Goal: Transaction & Acquisition: Purchase product/service

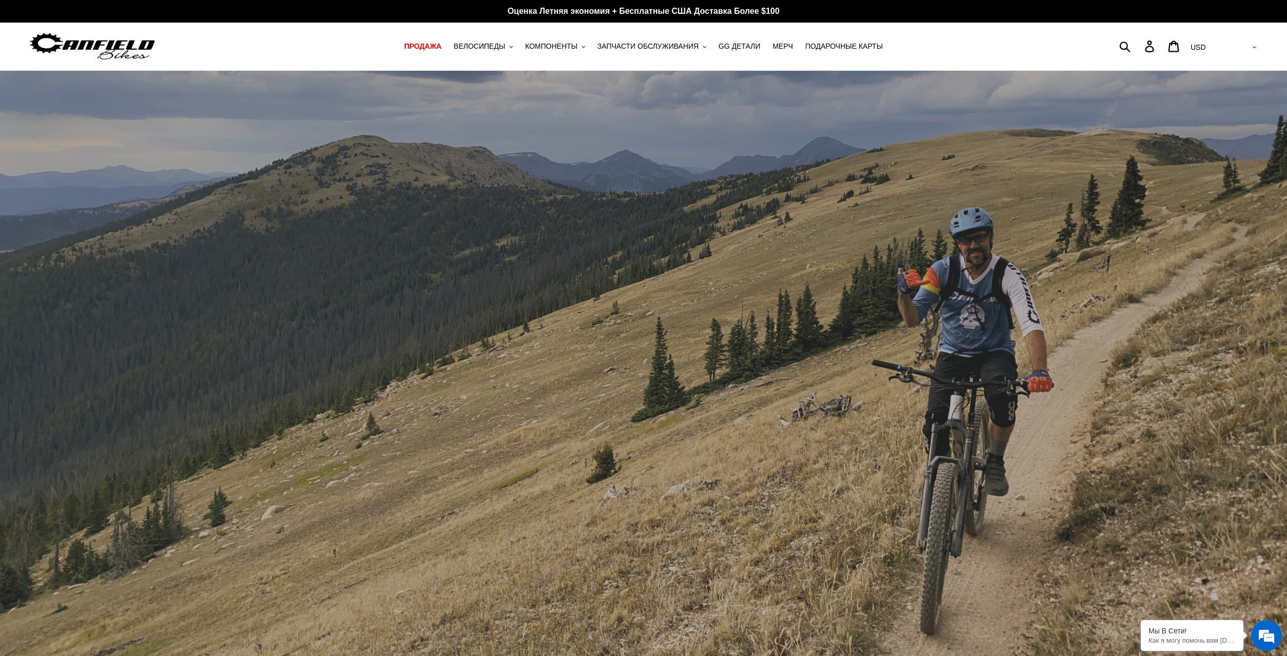
click at [963, 319] on div "слайд-шоу" at bounding box center [643, 371] width 1287 height 600
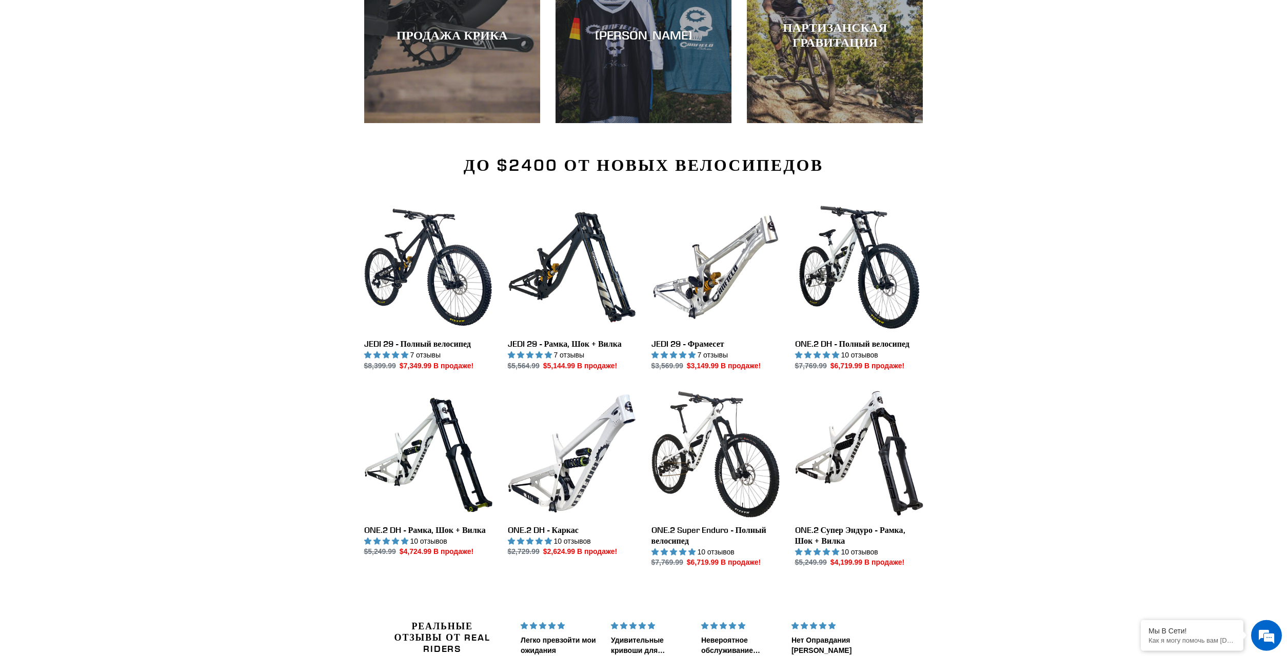
scroll to position [1256, 0]
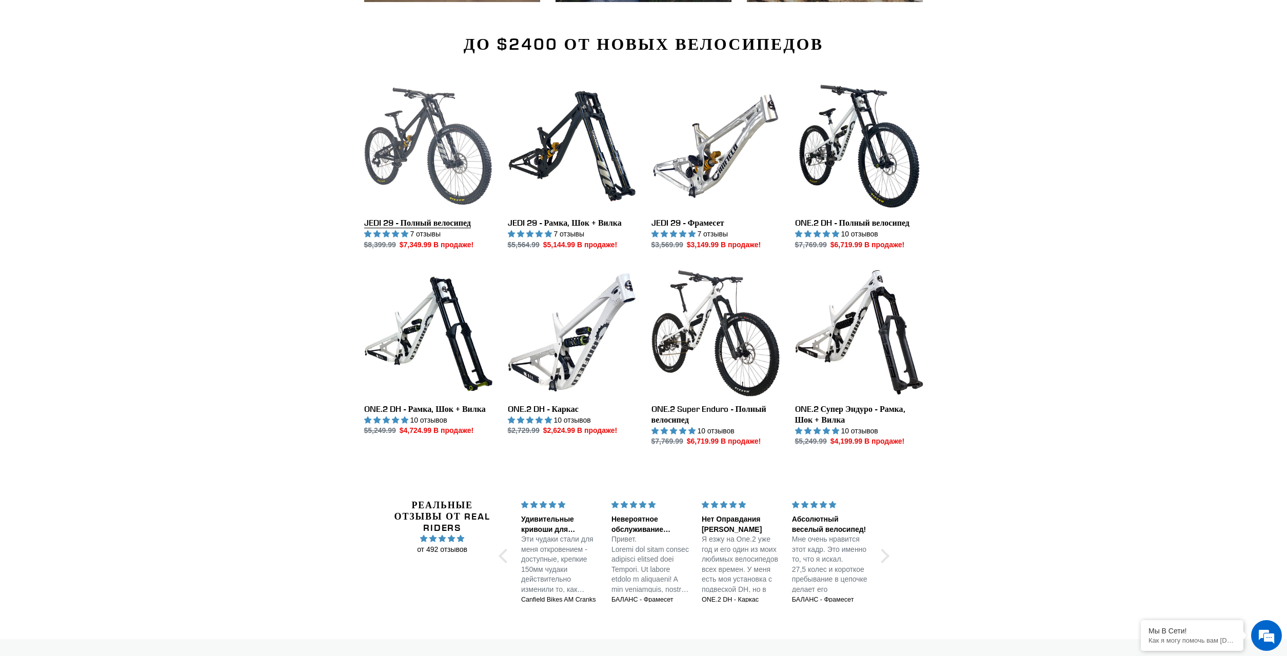
click at [401, 142] on link "JEDI 29 - Полный велосипед" at bounding box center [428, 166] width 128 height 168
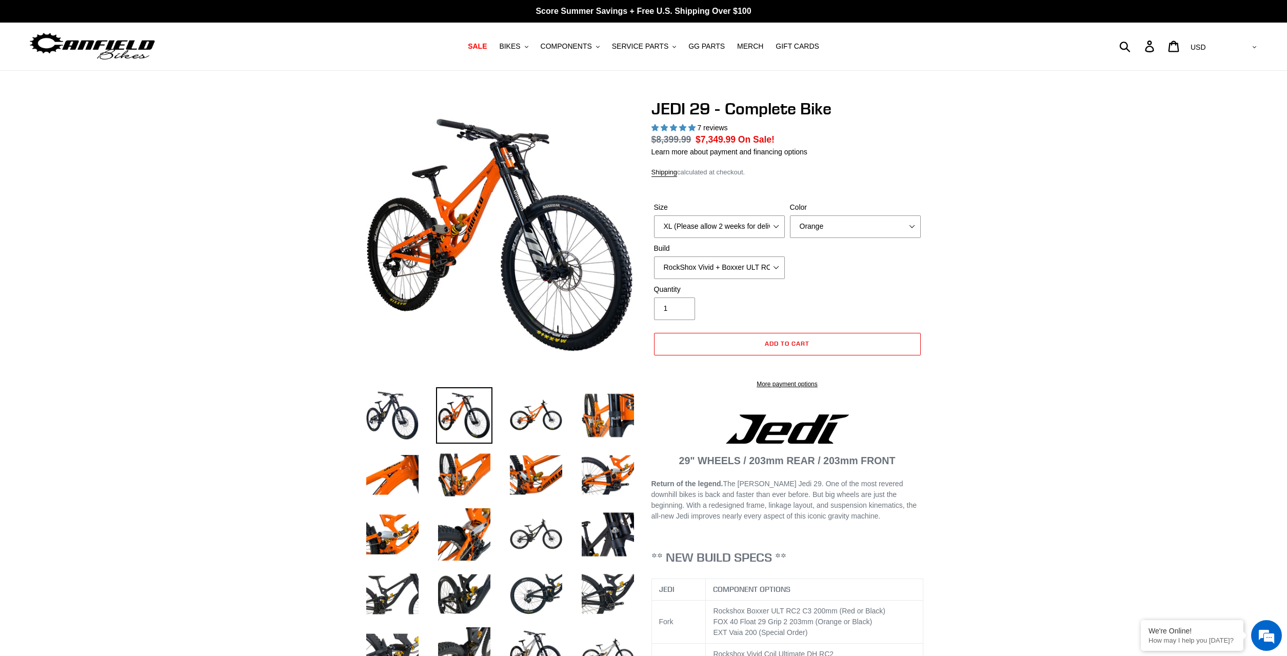
select select "XL (Please allow 2 weeks for delivery)"
select select "highest-rating"
click at [654, 257] on select "RockShox Vivid + Boxxer ULT RC2 C3 200 + SRAM XO RockShox Vivid + Boxxer ULT RC…" at bounding box center [719, 268] width 131 height 23
select select "Fox DHX2 + Fox 40 Float Grip 2 203 + SRAM XO"
click option "Fox DHX2 + Fox 40 Float Grip 2 203 + SRAM XO" at bounding box center [0, 0] width 0 height 0
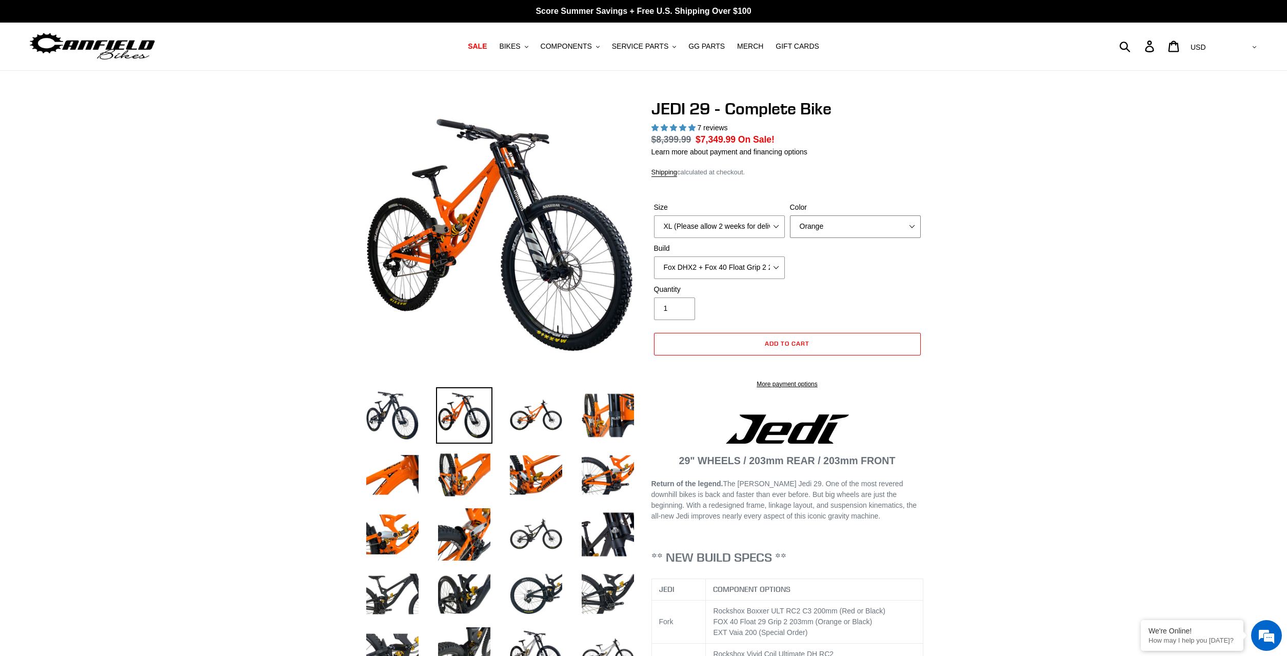
click at [790, 216] on select "Orange Stealth Black Raw" at bounding box center [855, 227] width 131 height 23
select select "Raw"
click option "Raw" at bounding box center [0, 0] width 0 height 0
drag, startPoint x: 698, startPoint y: 138, endPoint x: 734, endPoint y: 139, distance: 36.0
click at [734, 139] on span "$7,349.99" at bounding box center [716, 139] width 40 height 10
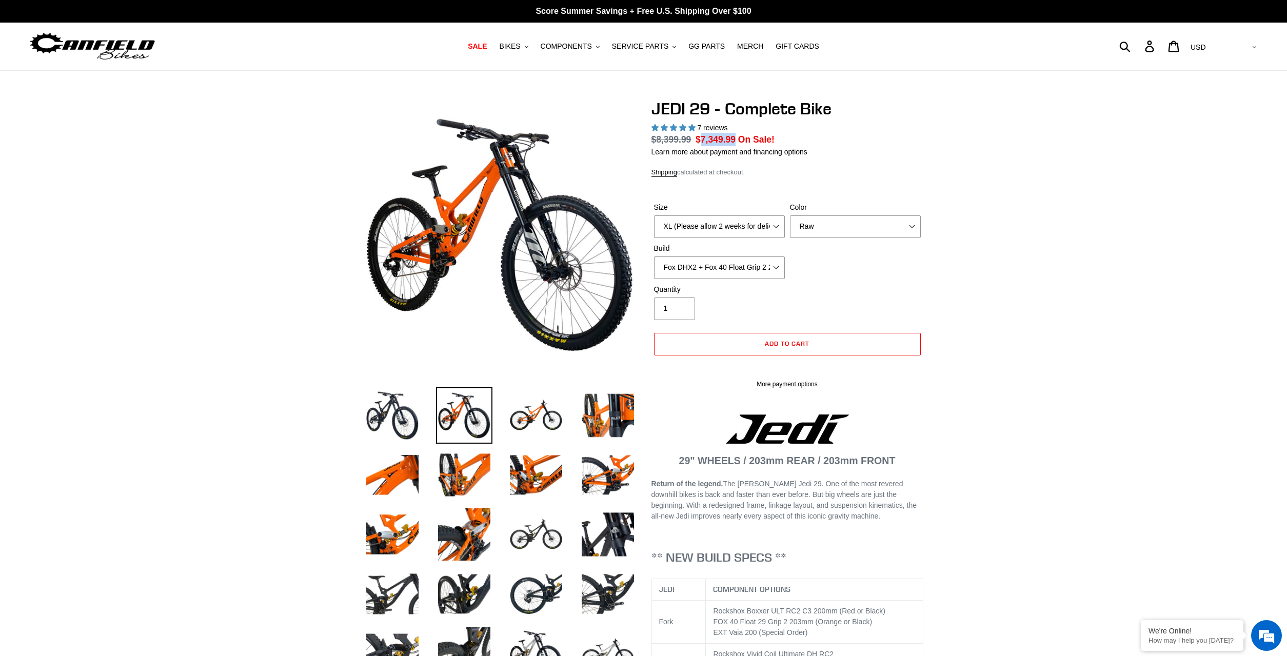
copy span "7,349.99"
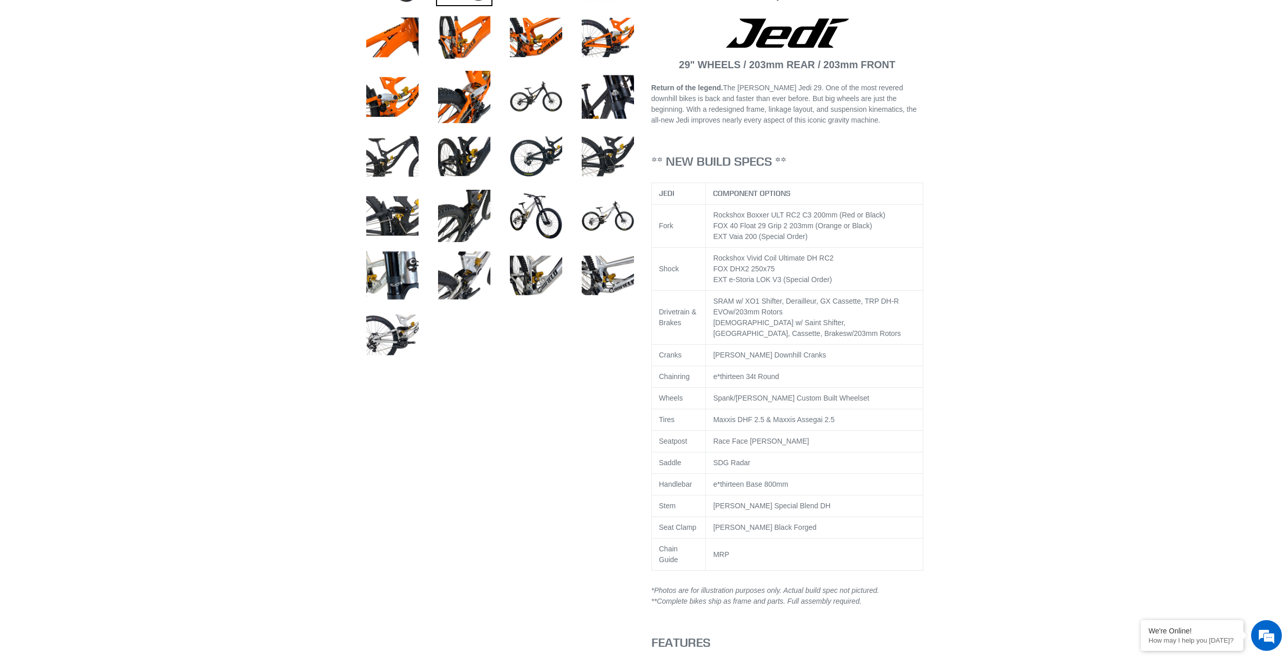
scroll to position [419, 0]
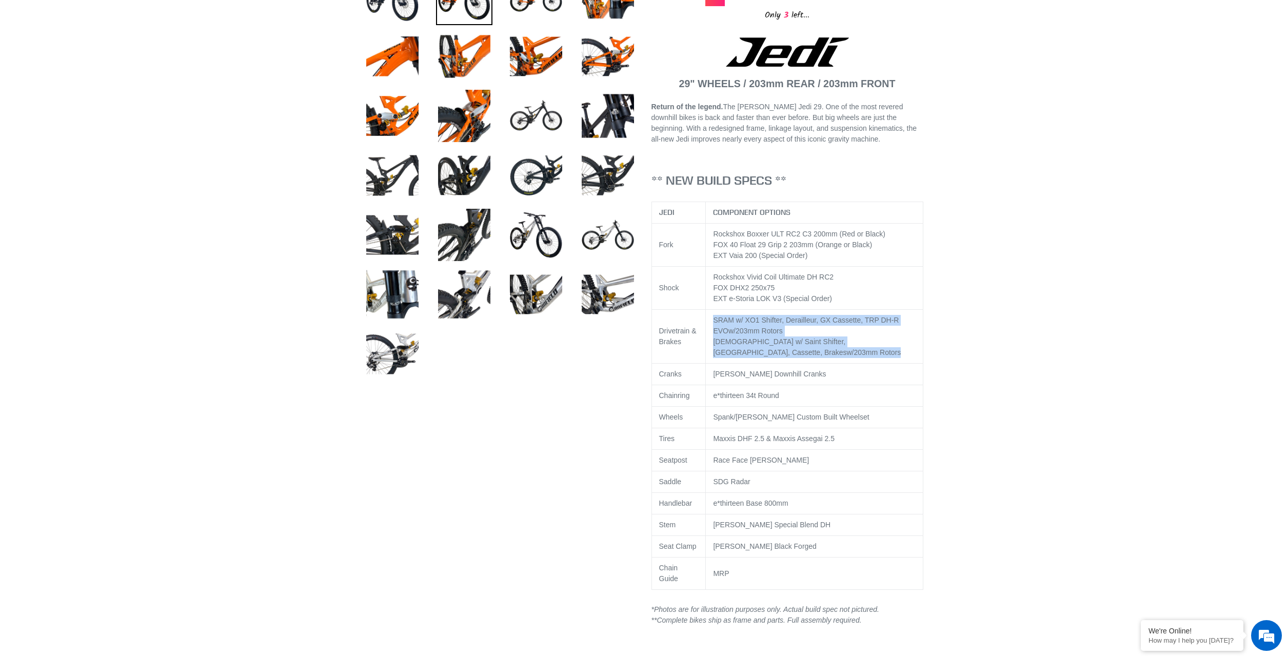
drag, startPoint x: 733, startPoint y: 362, endPoint x: 714, endPoint y: 333, distance: 35.3
click at [714, 333] on td "SRAM w/ XO1 Shifter, Derailleur, GX Cassette, TRP DH-R EVO w/203mm Rotors Shima…" at bounding box center [815, 337] width 218 height 54
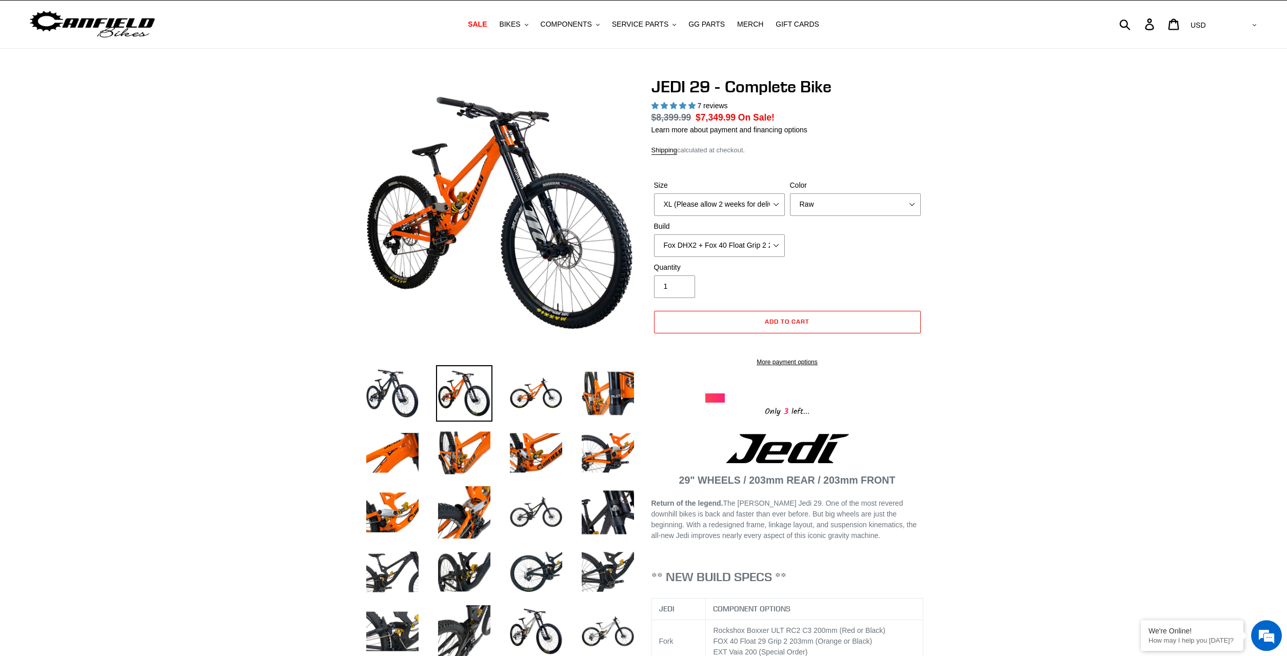
scroll to position [0, 0]
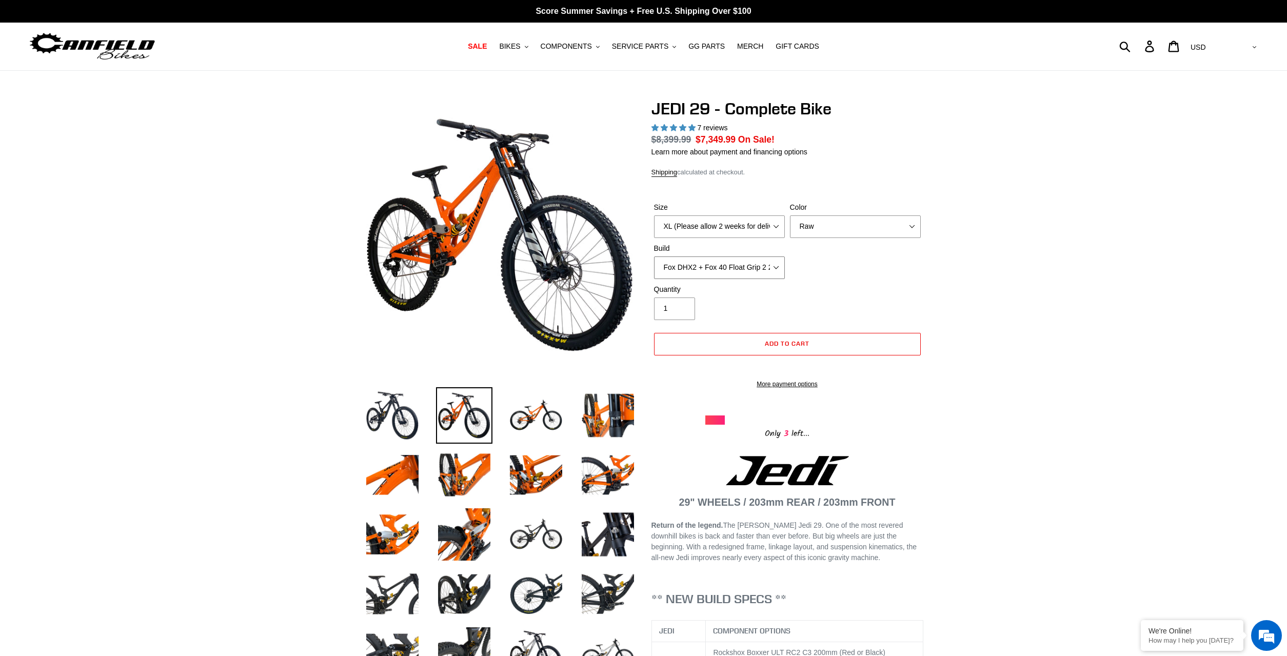
click at [654, 257] on select "RockShox Vivid + Boxxer ULT RC2 C3 200 + SRAM XO RockShox Vivid + Boxxer ULT RC…" at bounding box center [719, 268] width 131 height 23
click option "RockShox Vivid + Boxxer ULT RC2 C3 200 + SRAM XO" at bounding box center [0, 0] width 0 height 0
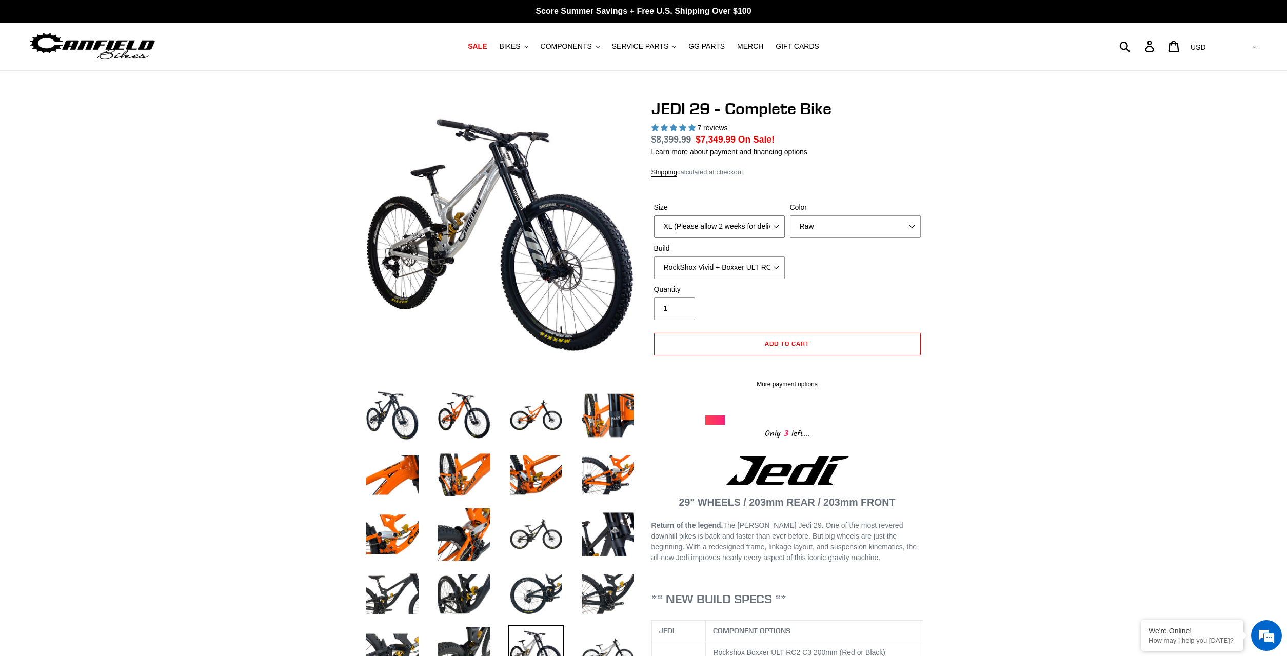
click at [654, 216] on select "M (Please allow 2 weeks for delivery) L (Please allow 2 weeks for delivery) XL …" at bounding box center [719, 227] width 131 height 23
click at [750, 213] on div "Size M (Please allow 2 weeks for delivery) L (Please allow 2 weeks for delivery…" at bounding box center [720, 220] width 136 height 36
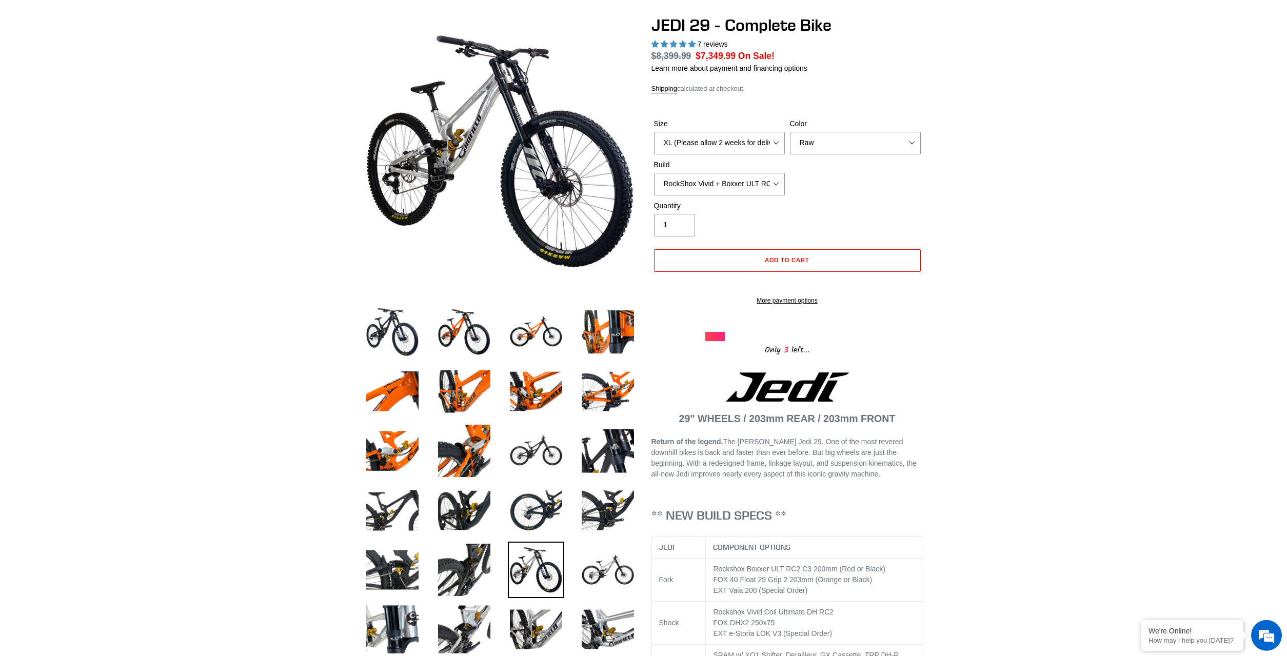
scroll to position [262, 0]
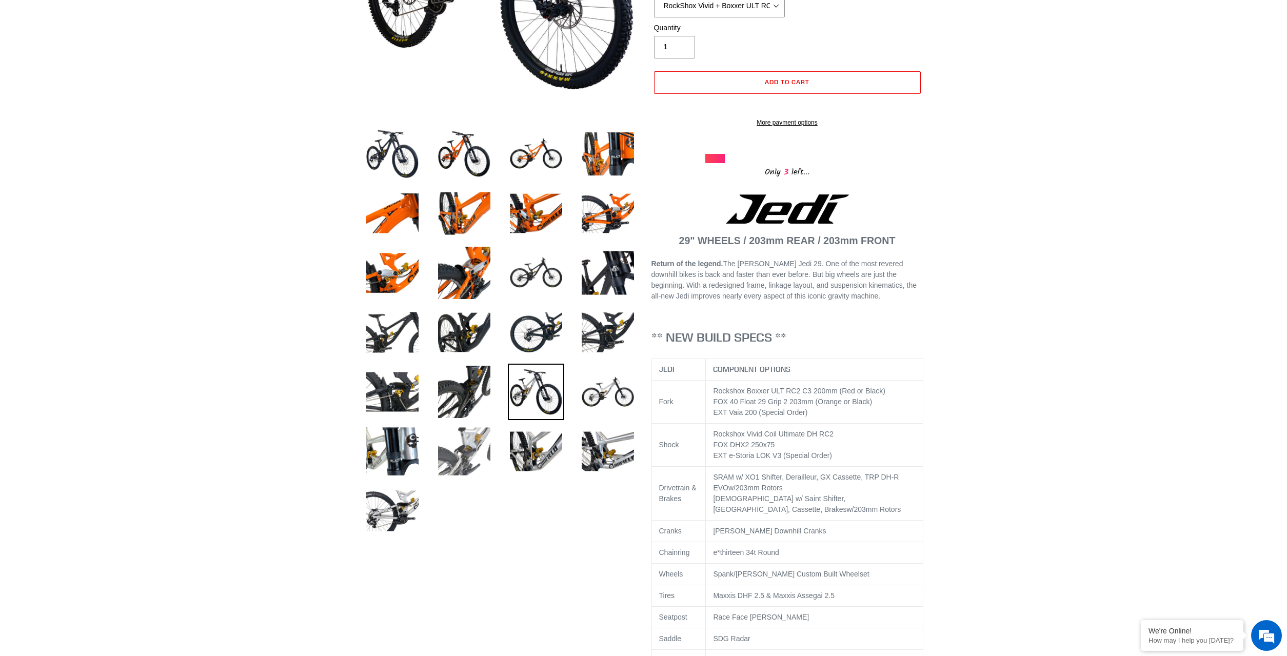
click at [478, 468] on img at bounding box center [464, 451] width 56 height 56
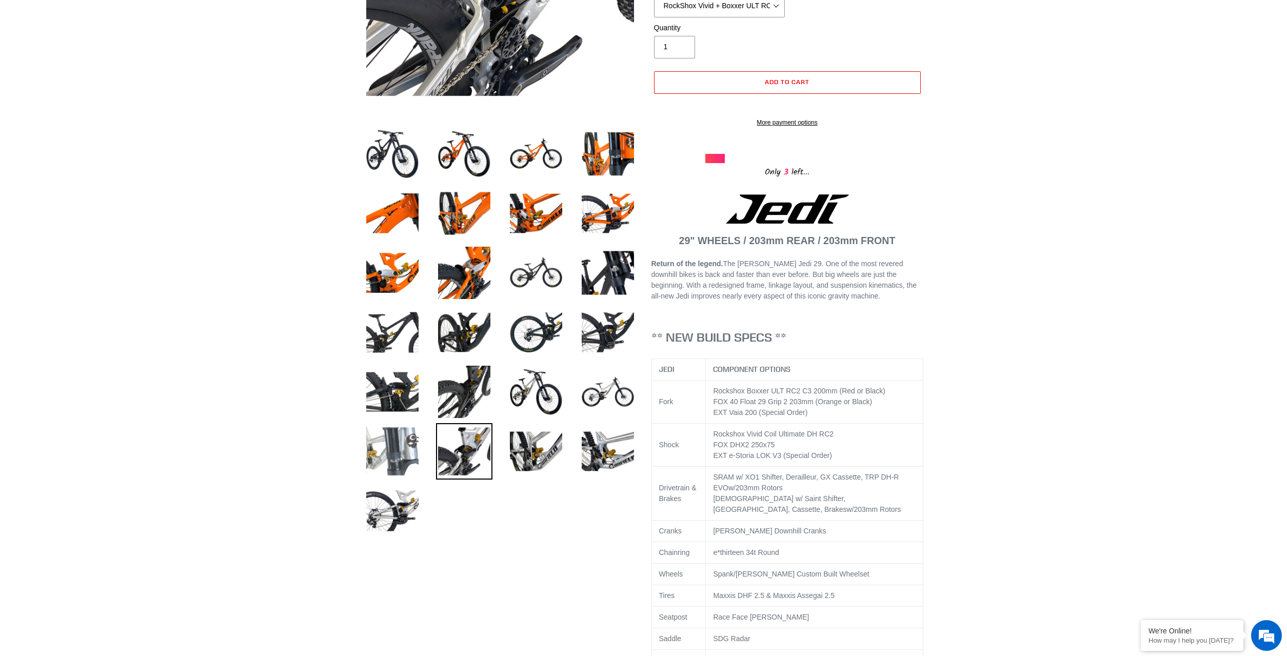
click at [394, 457] on img at bounding box center [392, 451] width 56 height 56
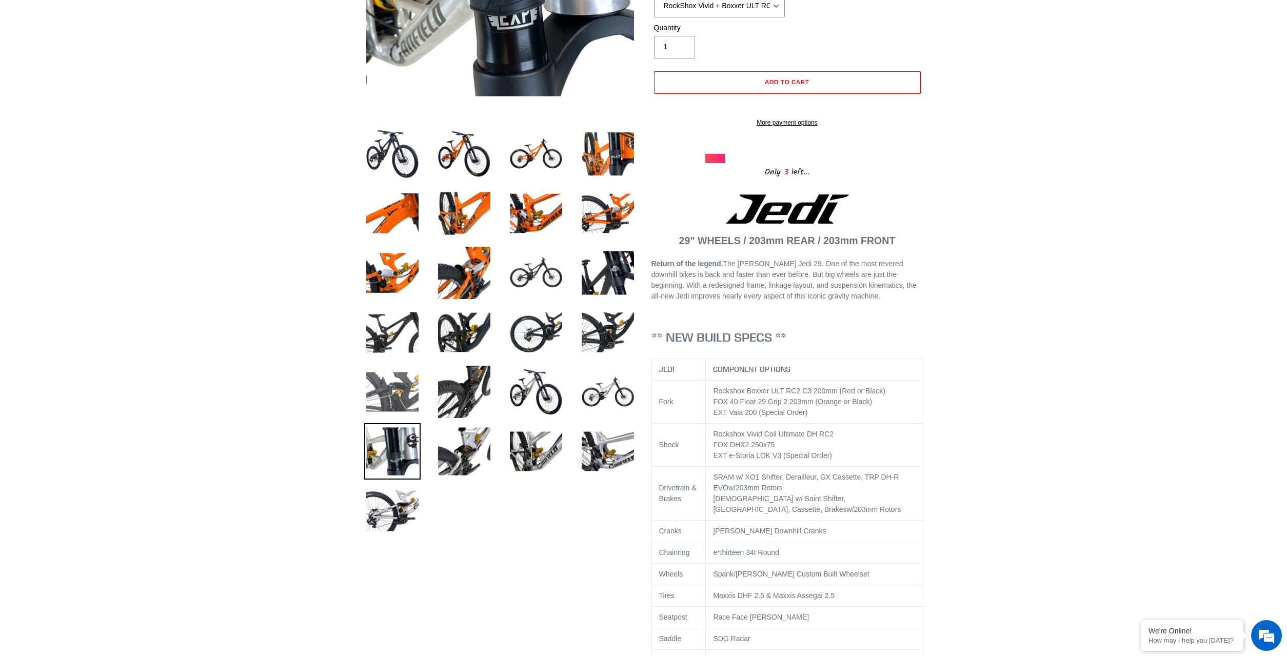
click at [396, 399] on img at bounding box center [392, 392] width 56 height 56
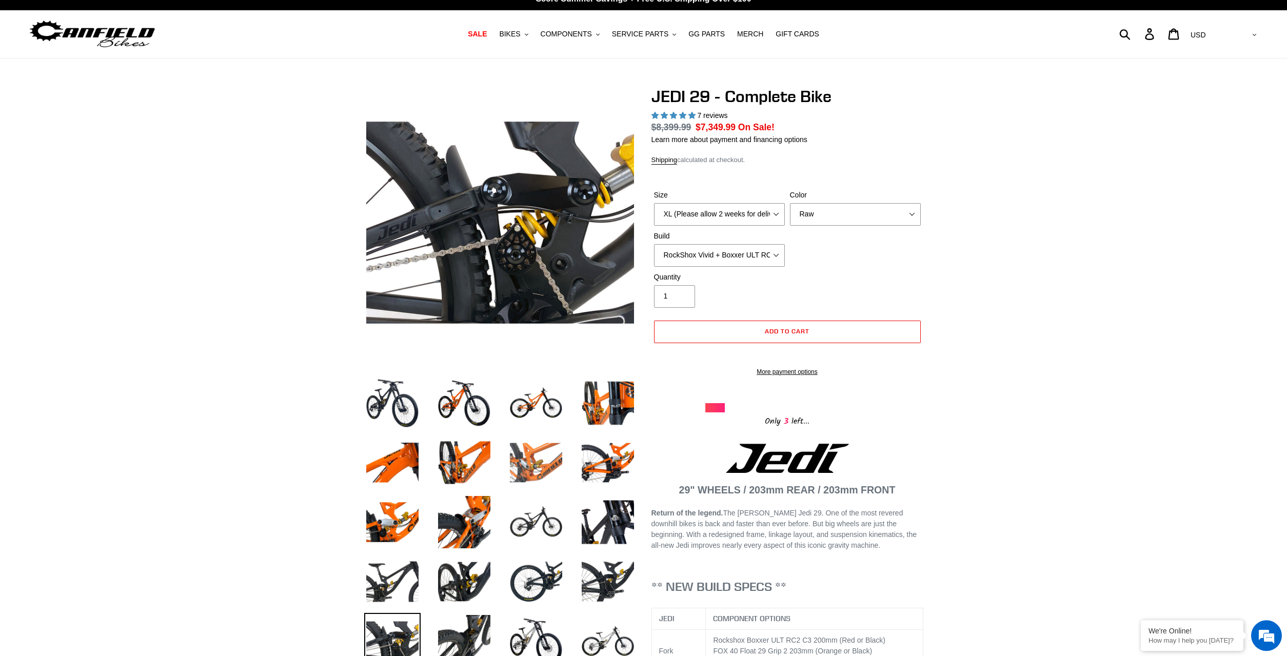
scroll to position [0, 0]
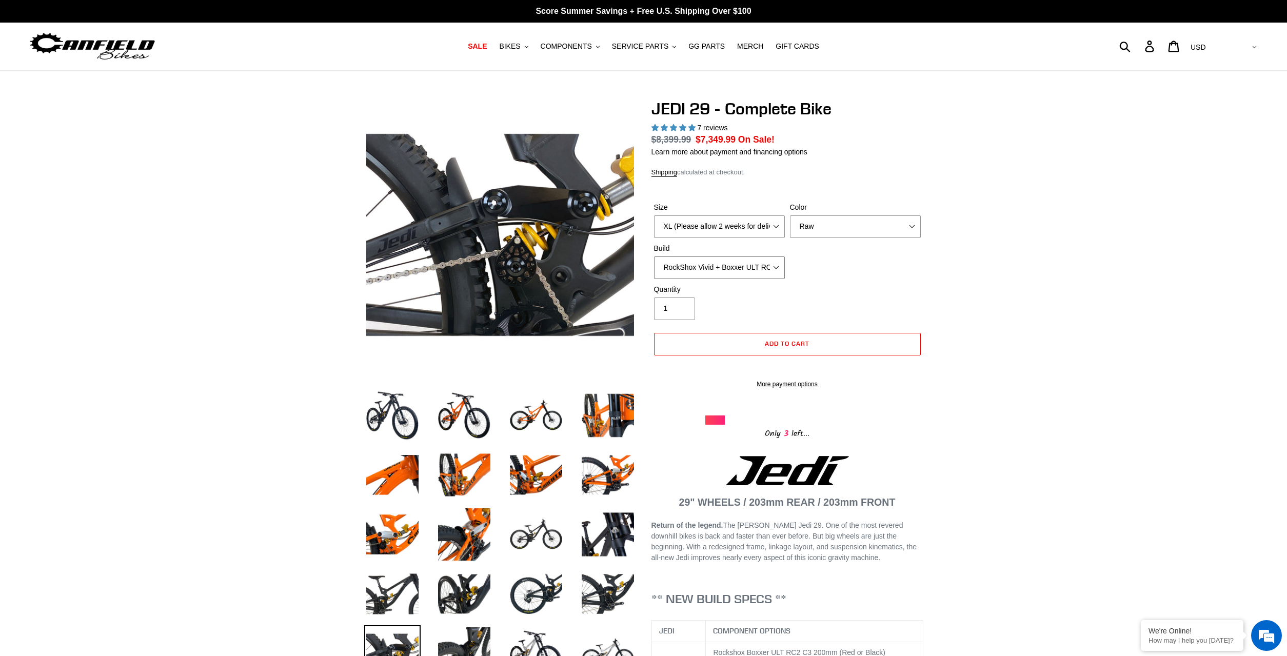
click at [654, 257] on select "RockShox Vivid + Boxxer ULT RC2 C3 200 + SRAM XO RockShox Vivid + Boxxer ULT RC…" at bounding box center [719, 268] width 131 height 23
click option "RockShox Vivid + Boxxer ULT RC2 C3 200 + Shimano" at bounding box center [0, 0] width 0 height 0
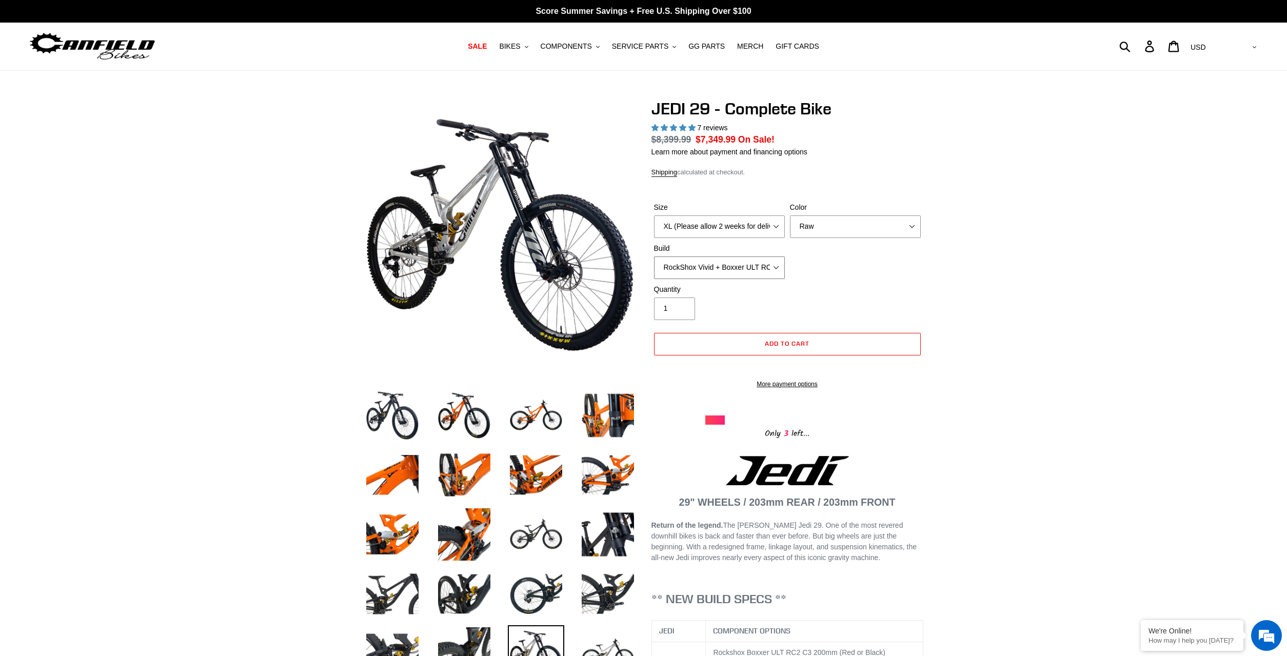
click at [654, 257] on select "RockShox Vivid + Boxxer ULT RC2 C3 200 + SRAM XO RockShox Vivid + Boxxer ULT RC…" at bounding box center [719, 268] width 131 height 23
click option "Fox DHX2 + Fox 40 Float Grip 2 203 + Shimano" at bounding box center [0, 0] width 0 height 0
click at [654, 257] on select "RockShox Vivid + Boxxer ULT RC2 C3 200 + SRAM XO RockShox Vivid + Boxxer ULT RC…" at bounding box center [719, 268] width 131 height 23
select select "EXT [PERSON_NAME] V3 + EXT Vaia 200 + SRAM XO"
click option "EXT [PERSON_NAME] V3 + EXT Vaia 200 + SRAM XO" at bounding box center [0, 0] width 0 height 0
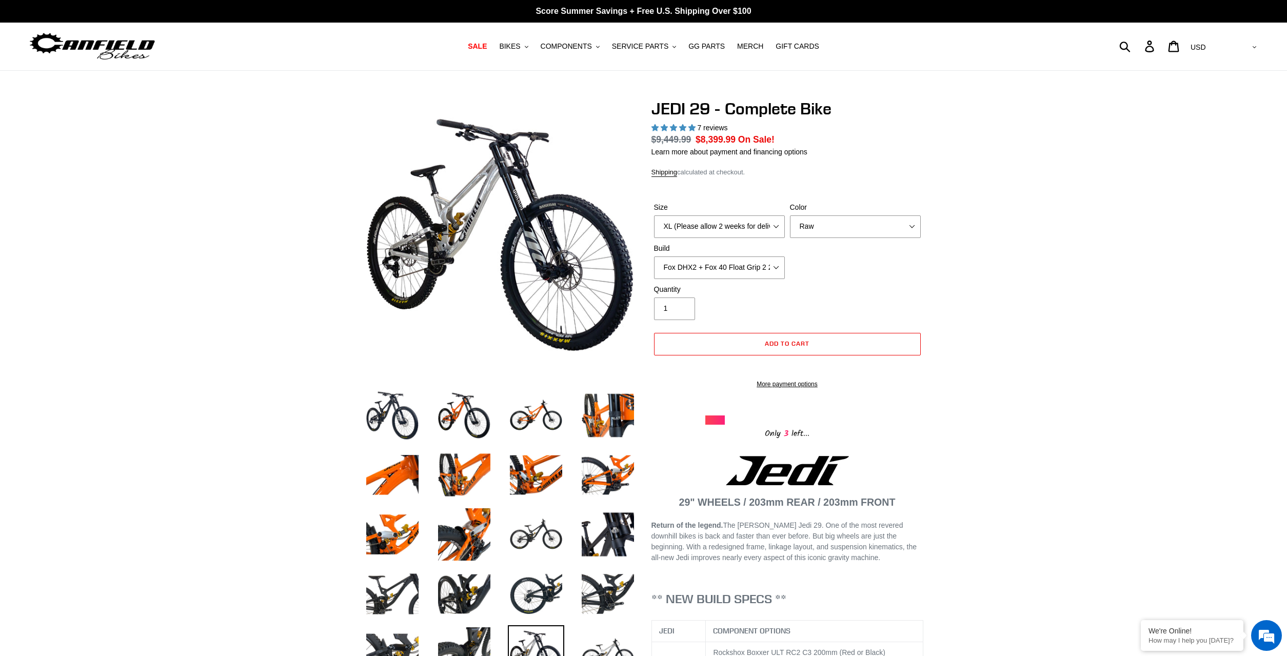
click at [715, 425] on div at bounding box center [715, 420] width 19 height 9
click at [654, 216] on select "M (Please allow 2 weeks for delivery) L (Please allow 2 weeks for delivery) XL …" at bounding box center [719, 227] width 131 height 23
select select "L (Please allow 2 weeks for delivery)"
click option "L (Please allow 2 weeks for delivery)" at bounding box center [0, 0] width 0 height 0
click at [654, 257] on select "RockShox Vivid + Boxxer ULT RC2 C3 200 + SRAM XO RockShox Vivid + Boxxer ULT RC…" at bounding box center [719, 268] width 131 height 23
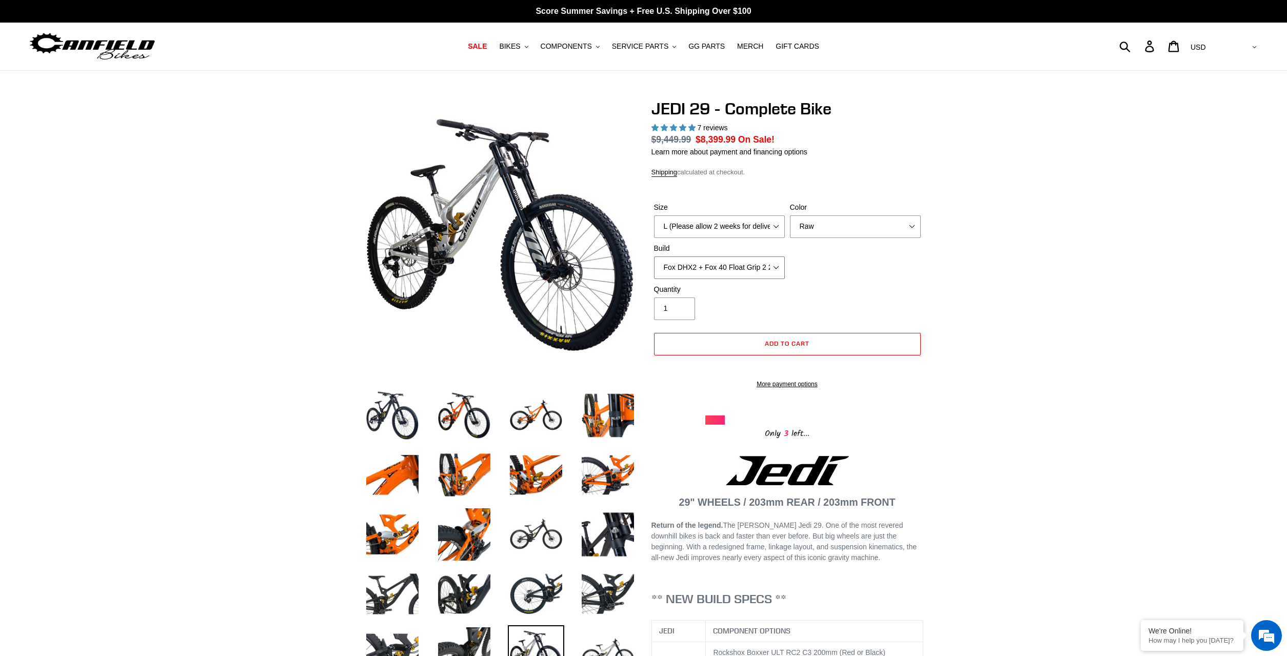
select select "RockShox Vivid + Boxxer ULT RC2 C3 200 + Shimano"
click option "RockShox Vivid + Boxxer ULT RC2 C3 200 + Shimano" at bounding box center [0, 0] width 0 height 0
drag, startPoint x: 815, startPoint y: 205, endPoint x: 822, endPoint y: 221, distance: 17.5
click at [815, 206] on label "Color" at bounding box center [855, 207] width 131 height 11
click at [815, 216] on select "Orange Stealth Black Raw" at bounding box center [855, 227] width 131 height 23
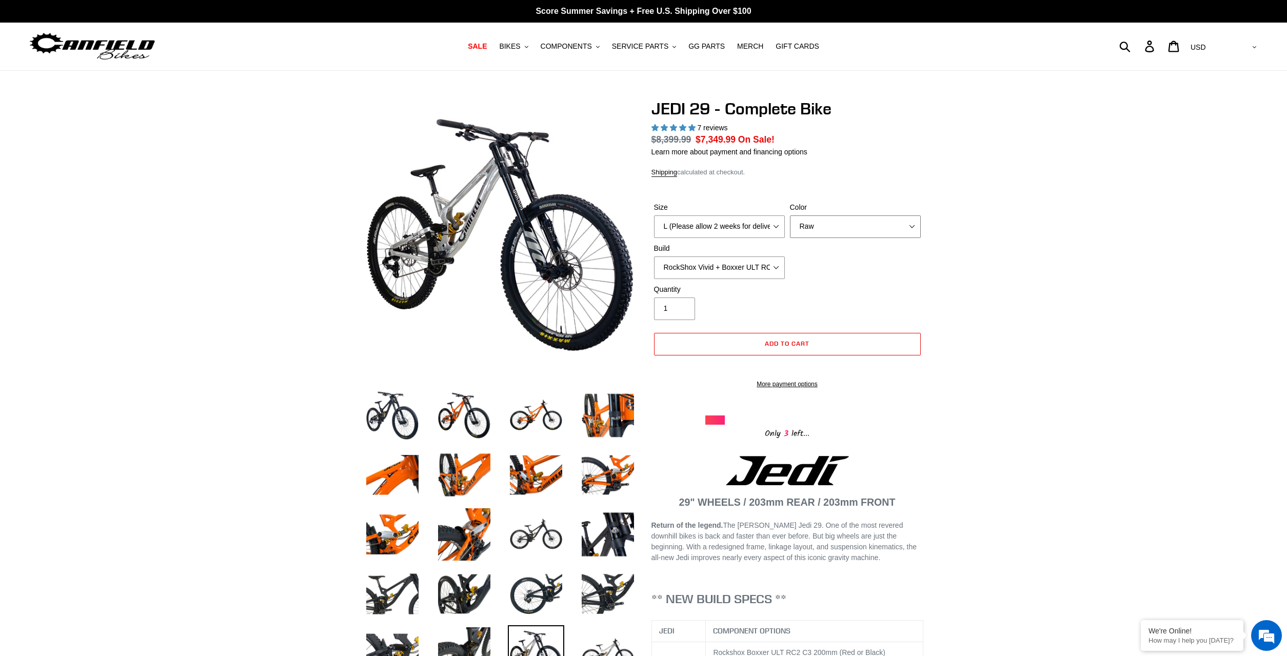
click at [790, 216] on select "Orange Stealth Black Raw" at bounding box center [855, 227] width 131 height 23
select select "Orange"
click option "Orange" at bounding box center [0, 0] width 0 height 0
click at [1156, 50] on icon at bounding box center [1149, 47] width 11 height 12
